Goal: Task Accomplishment & Management: Complete application form

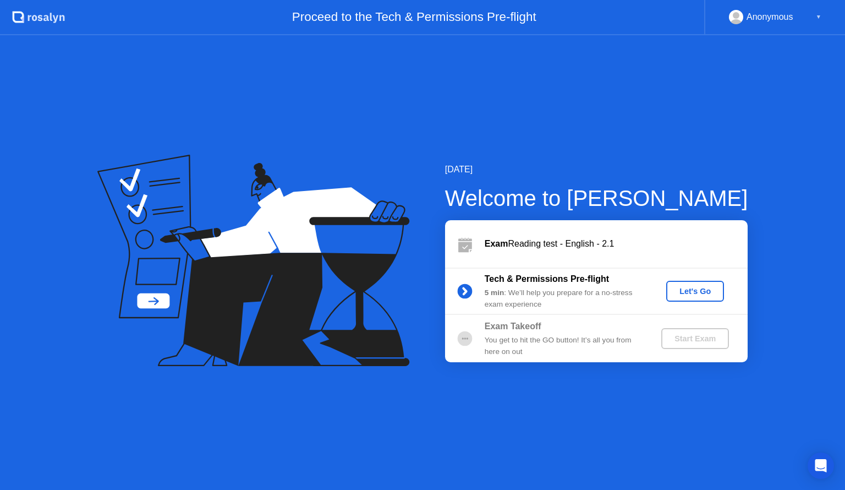
click at [695, 289] on div "Let's Go" at bounding box center [695, 291] width 49 height 9
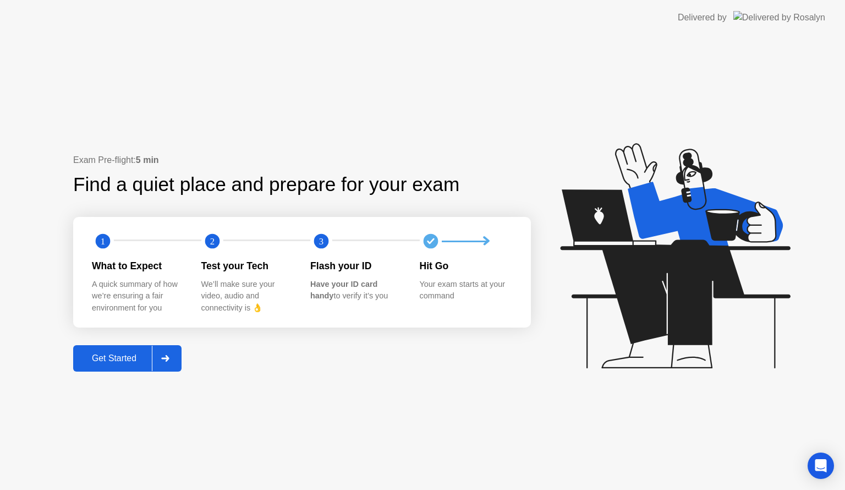
click at [165, 359] on icon at bounding box center [165, 358] width 8 height 7
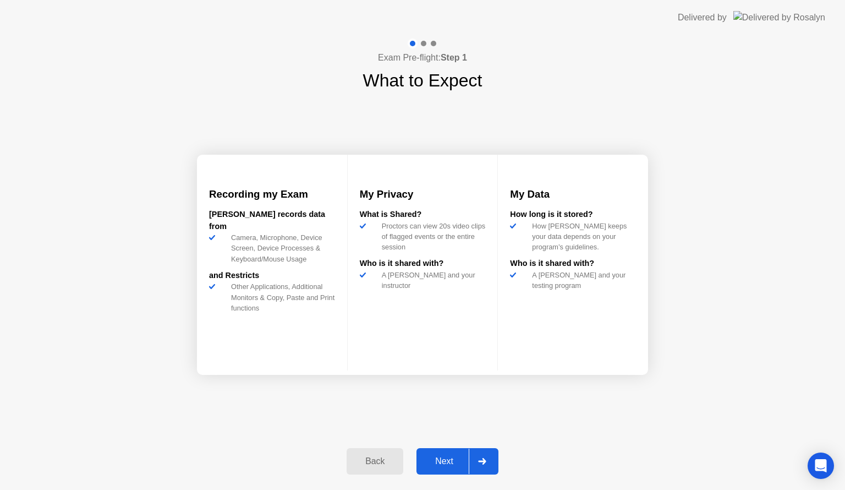
click at [485, 456] on div at bounding box center [482, 460] width 26 height 25
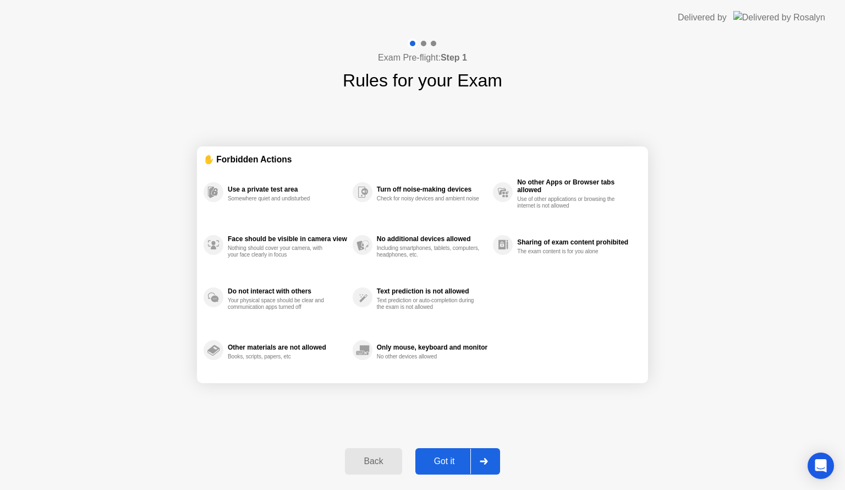
click at [485, 454] on div at bounding box center [483, 460] width 26 height 25
select select "**********"
select select "*******"
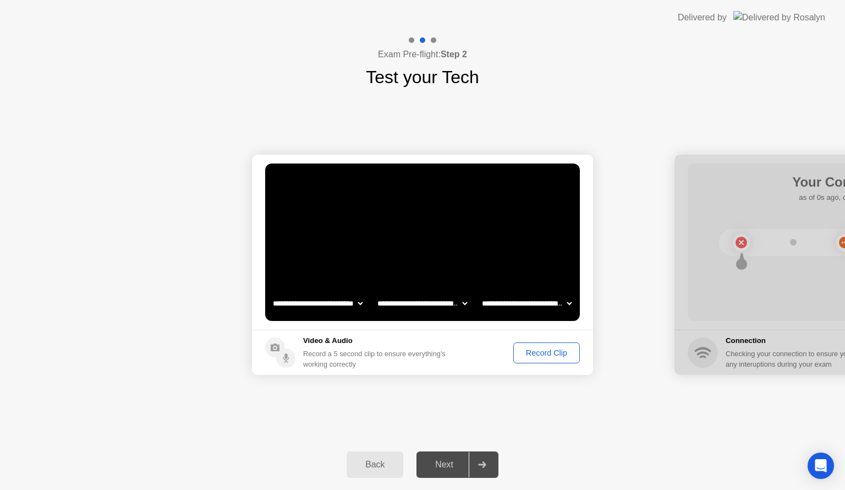
click at [550, 349] on div "Record Clip" at bounding box center [546, 352] width 59 height 9
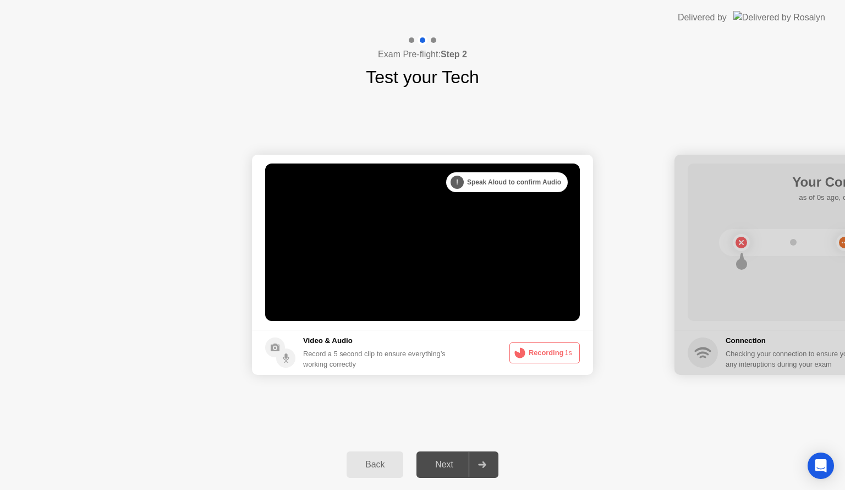
click at [550, 349] on button "Recording 1s" at bounding box center [544, 352] width 70 height 21
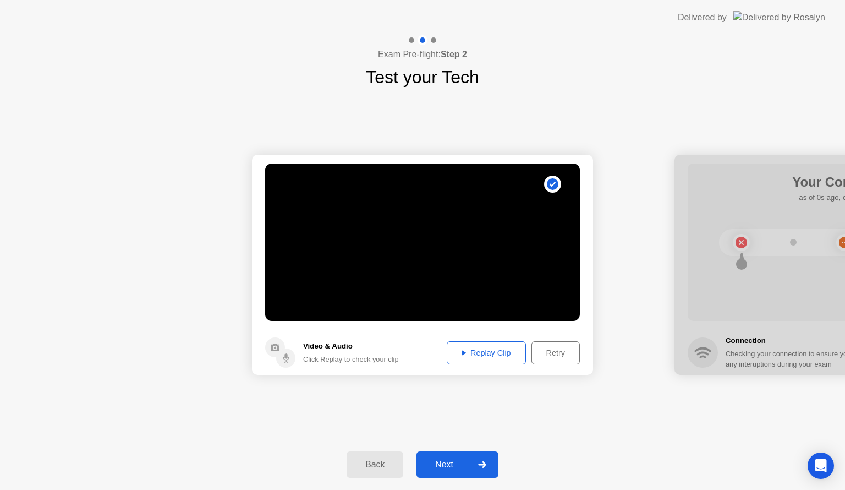
click at [458, 353] on div "Replay Clip" at bounding box center [487, 352] width 72 height 9
click at [491, 458] on div at bounding box center [482, 464] width 26 height 25
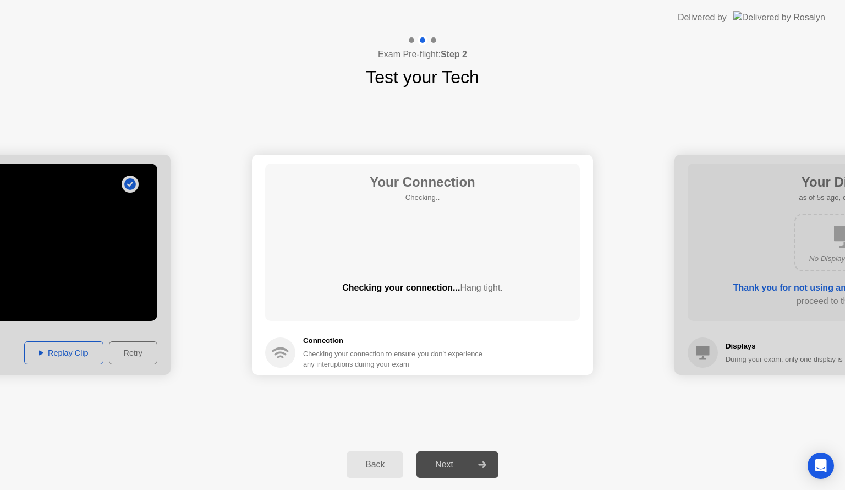
click at [387, 469] on div "Back" at bounding box center [375, 464] width 50 height 10
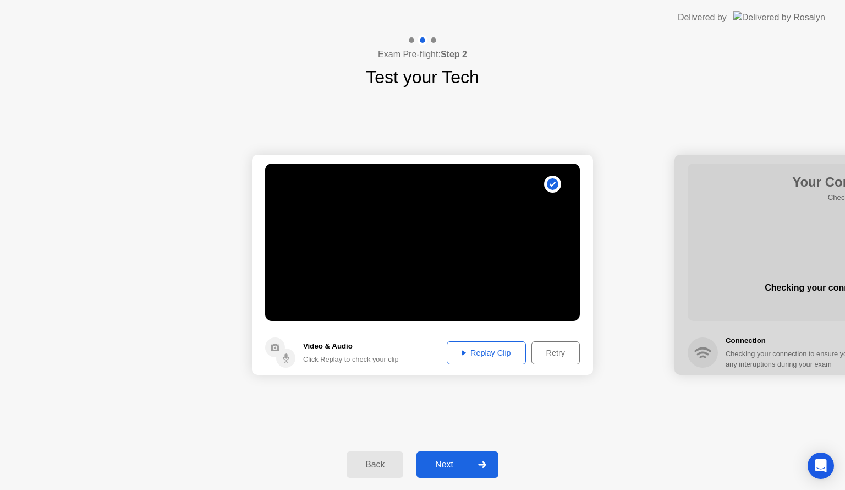
click at [555, 352] on div "Retry" at bounding box center [555, 352] width 41 height 9
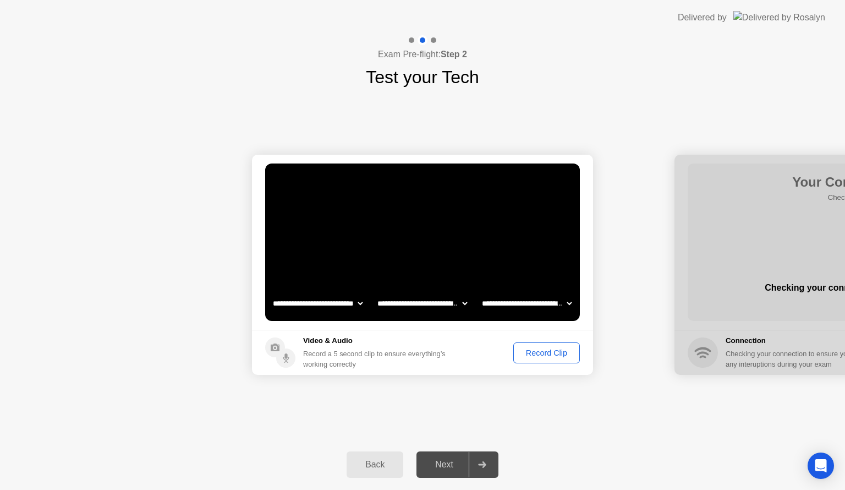
click at [555, 352] on div "Record Clip" at bounding box center [546, 352] width 59 height 9
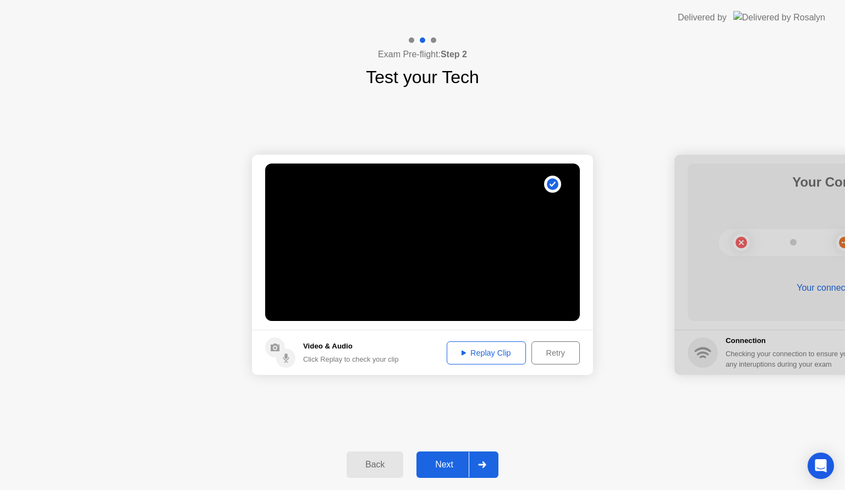
click at [504, 348] on div "Replay Clip" at bounding box center [487, 352] width 72 height 9
click at [493, 463] on div at bounding box center [482, 464] width 26 height 25
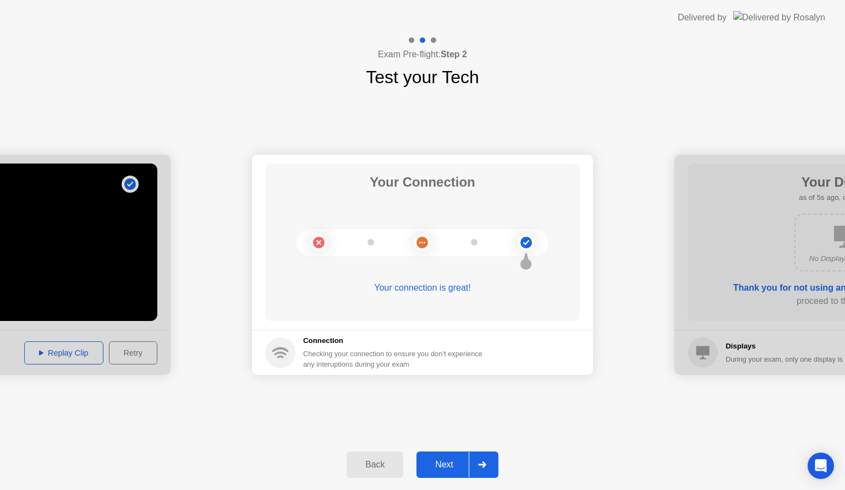
click at [493, 463] on div at bounding box center [482, 464] width 26 height 25
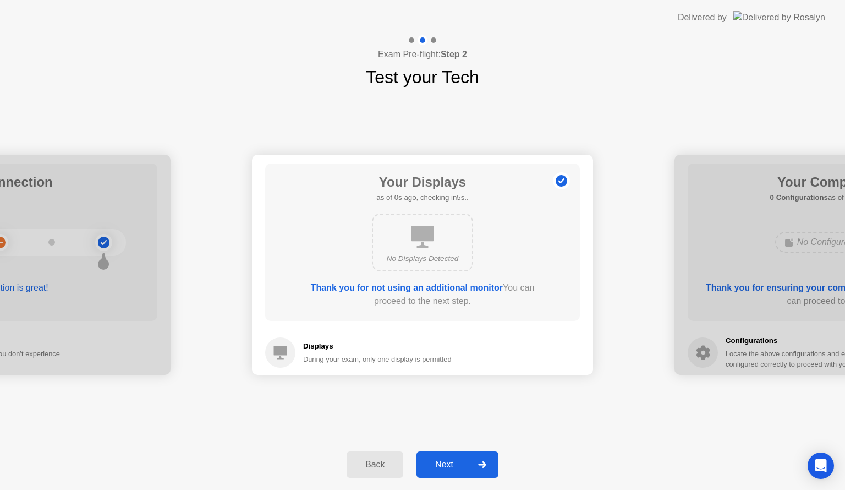
click at [493, 463] on div at bounding box center [482, 464] width 26 height 25
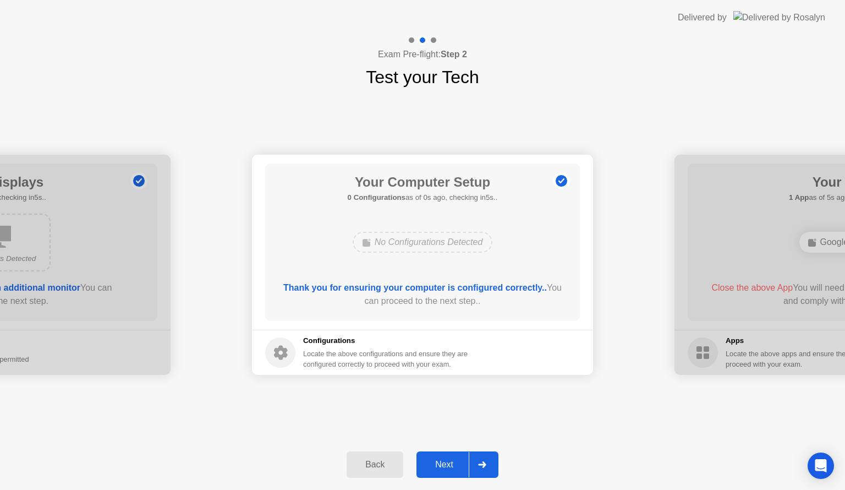
click at [493, 463] on div at bounding box center [482, 464] width 26 height 25
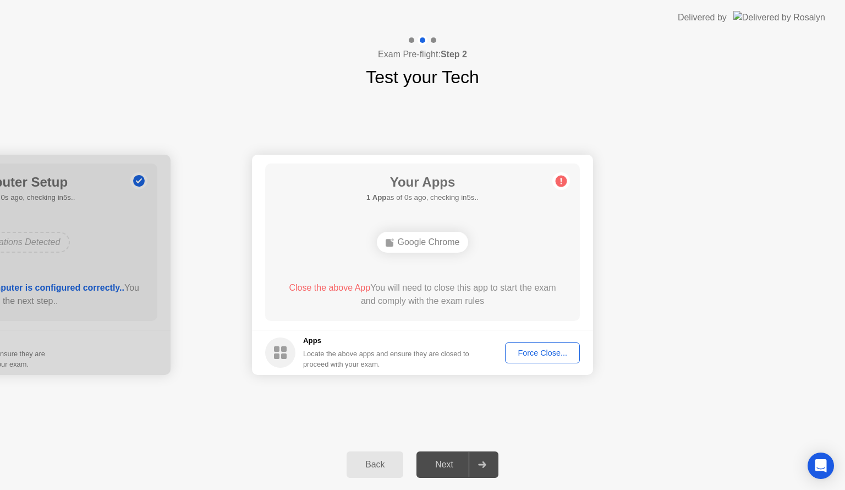
click at [557, 359] on button "Force Close..." at bounding box center [542, 352] width 75 height 21
click at [537, 353] on div "Force Close..." at bounding box center [542, 352] width 67 height 9
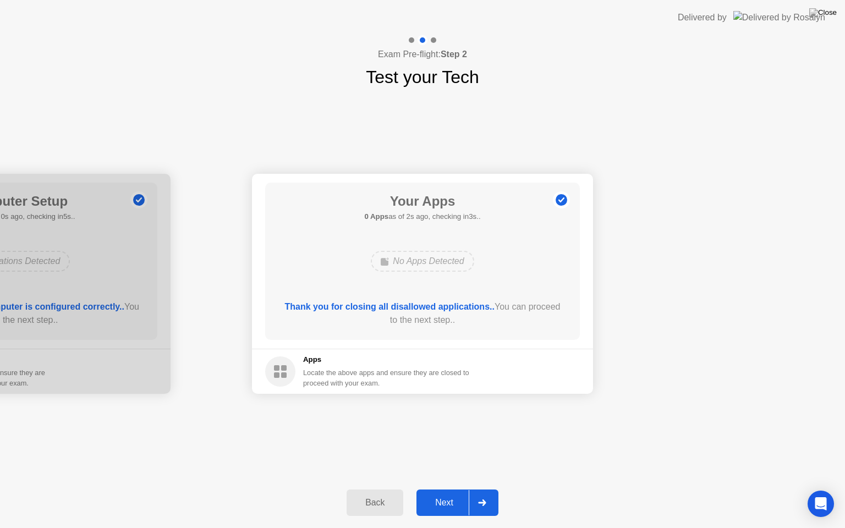
click at [484, 489] on icon at bounding box center [482, 503] width 8 height 7
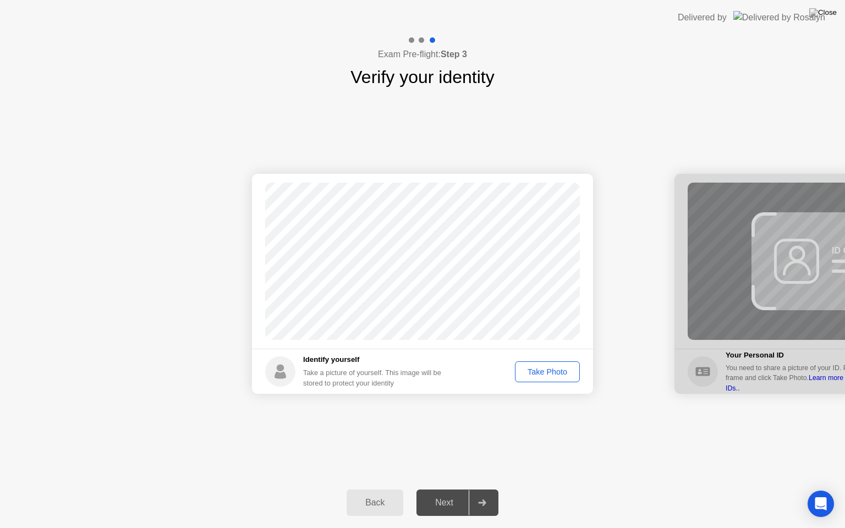
click at [561, 372] on div "Take Photo" at bounding box center [547, 372] width 57 height 9
click at [484, 489] on div at bounding box center [482, 502] width 26 height 25
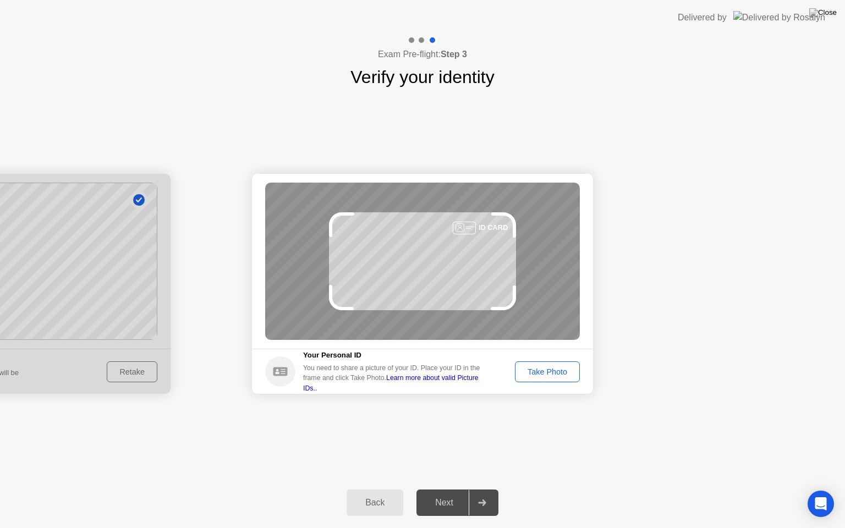
click at [549, 376] on div "Take Photo" at bounding box center [547, 372] width 57 height 9
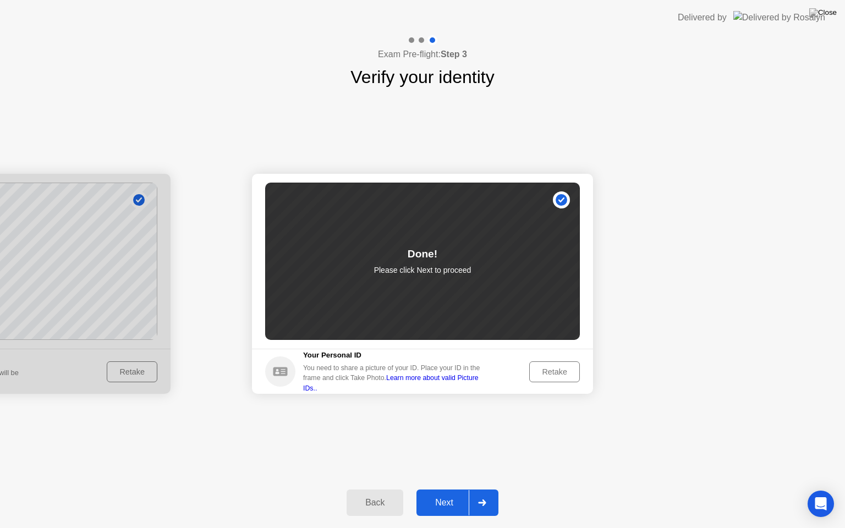
click at [489, 489] on div at bounding box center [482, 502] width 26 height 25
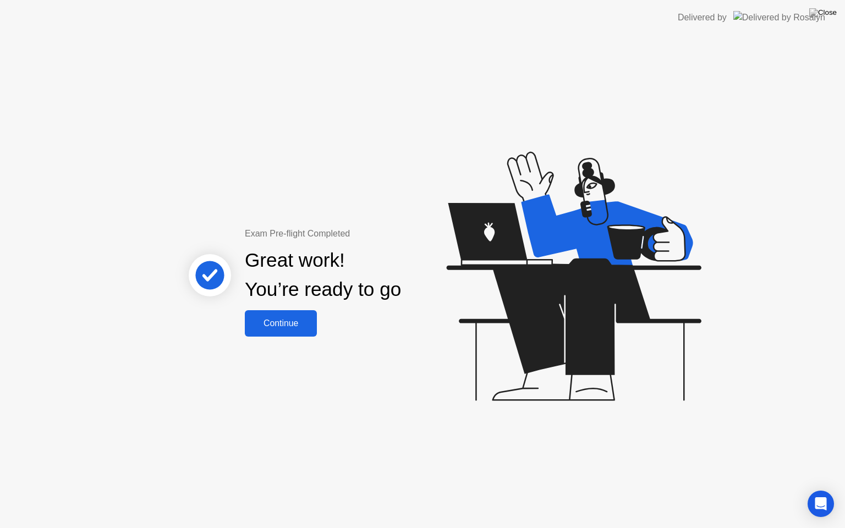
click at [302, 325] on div "Continue" at bounding box center [280, 324] width 65 height 10
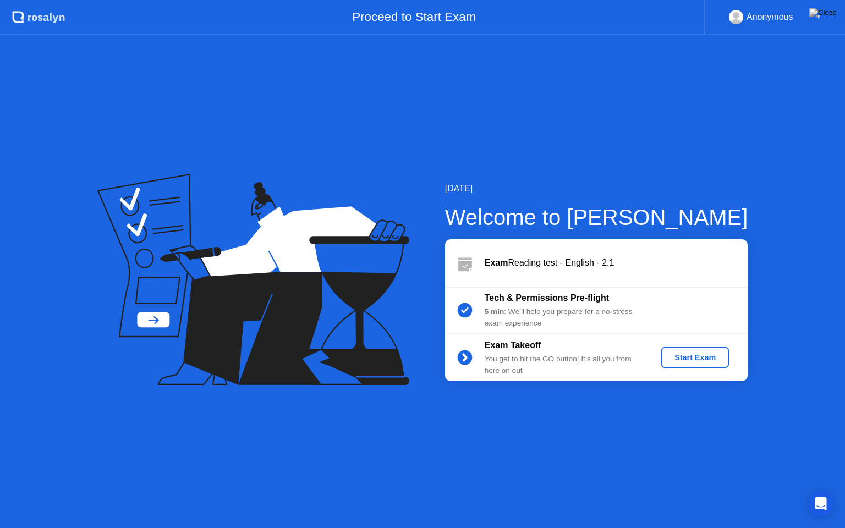
click at [702, 351] on button "Start Exam" at bounding box center [695, 357] width 68 height 21
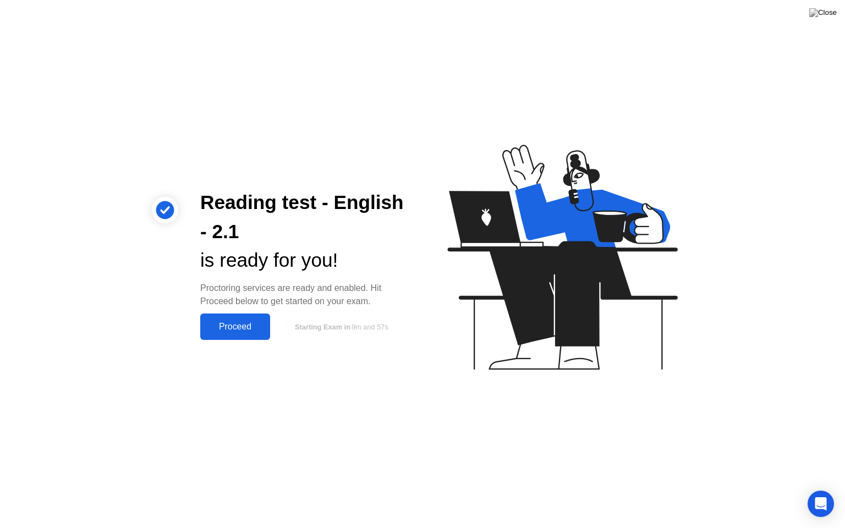
click at [223, 325] on div "Proceed" at bounding box center [235, 327] width 63 height 10
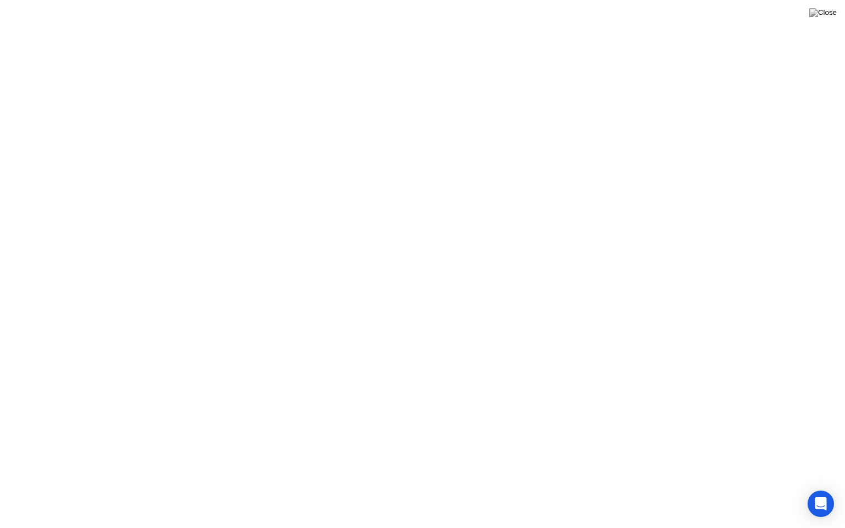
click button "Got it!"
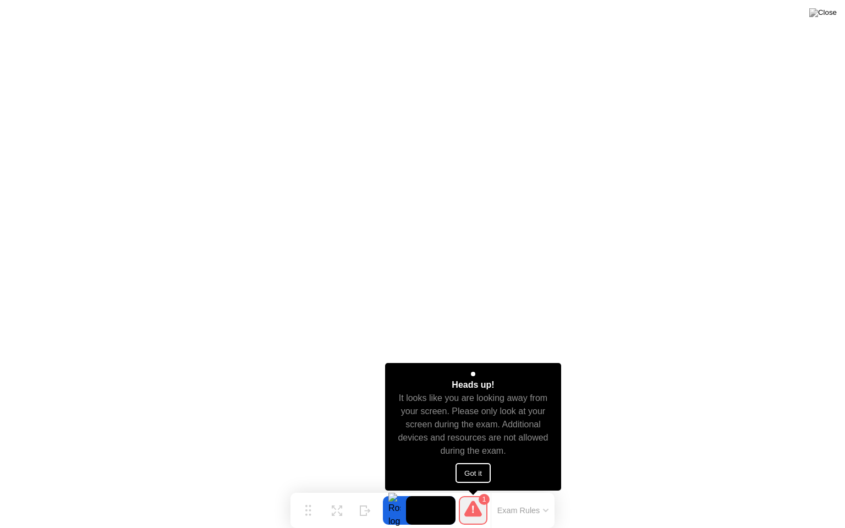
click at [469, 473] on button "Got it" at bounding box center [473, 473] width 35 height 20
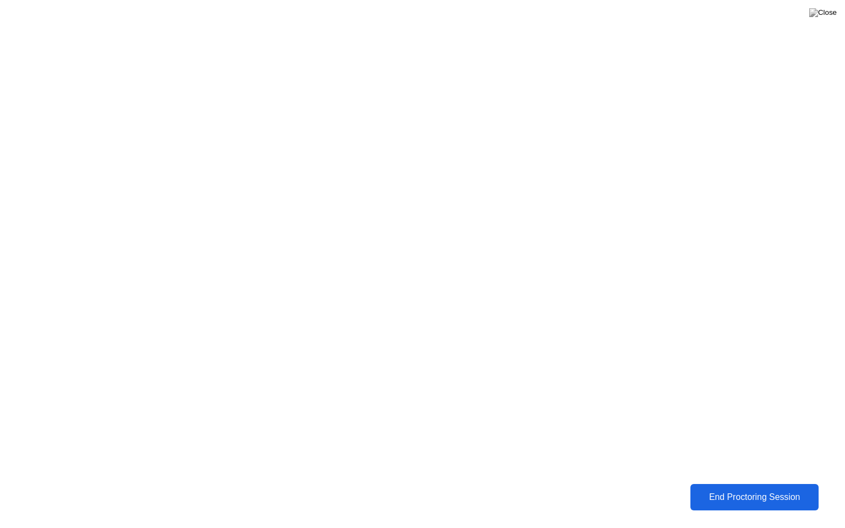
click at [733, 489] on div "End Proctoring Session" at bounding box center [754, 497] width 122 height 10
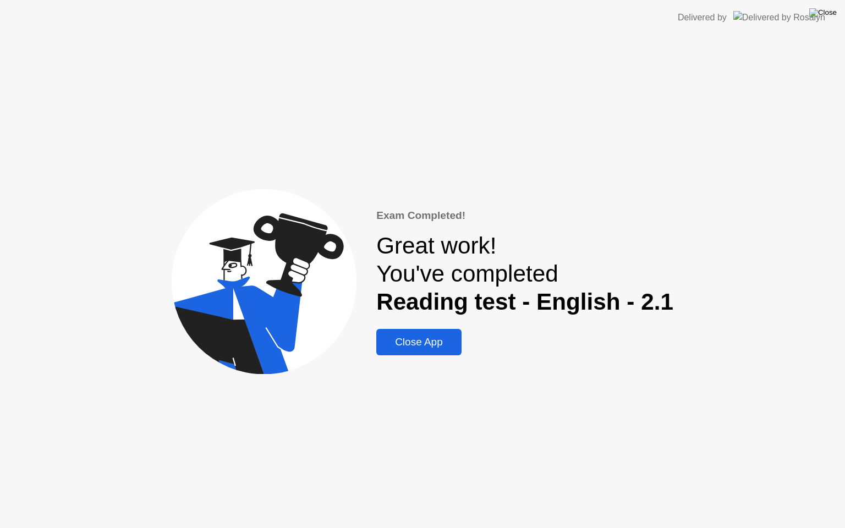
click at [830, 14] on img at bounding box center [823, 12] width 28 height 9
